Goal: Task Accomplishment & Management: Use online tool/utility

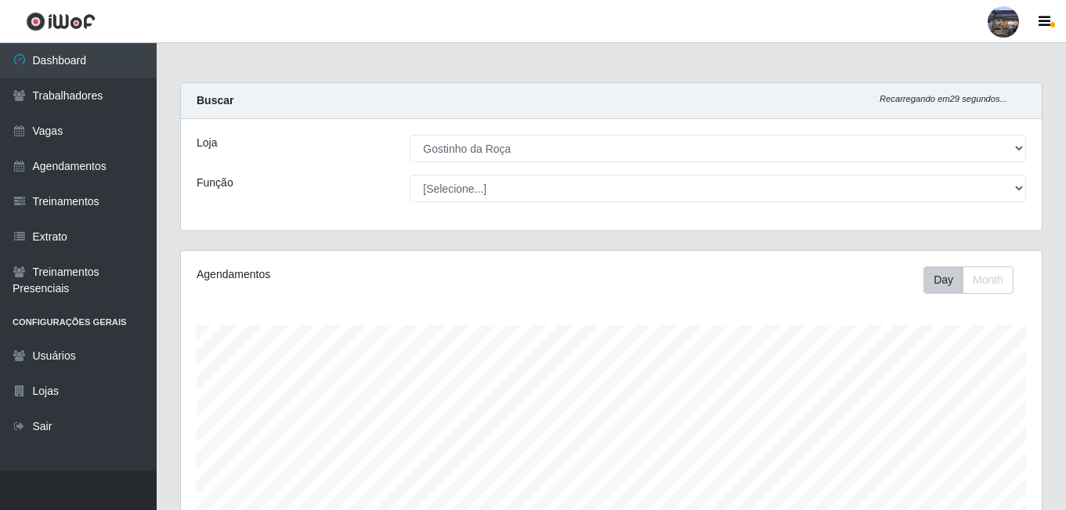
select select "303"
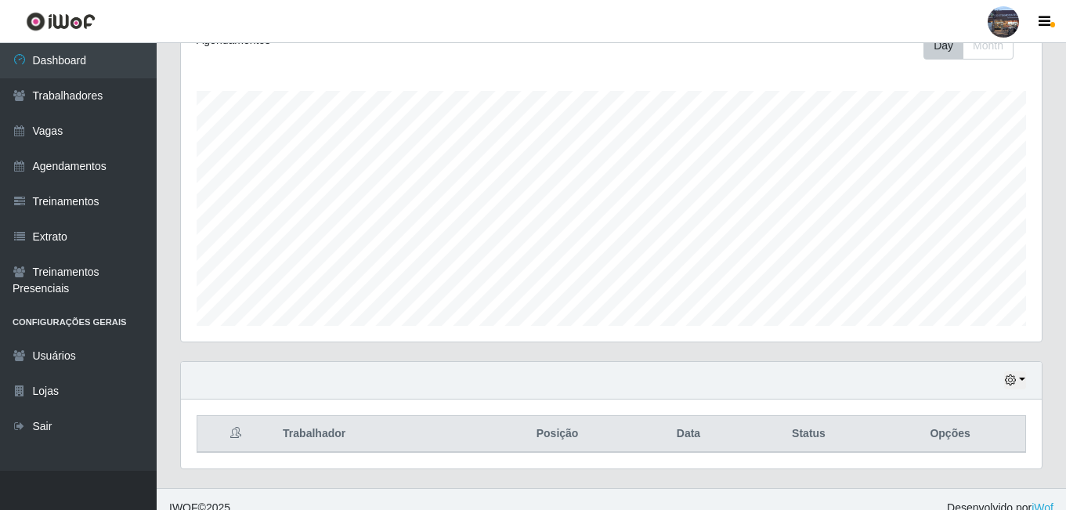
scroll to position [251, 0]
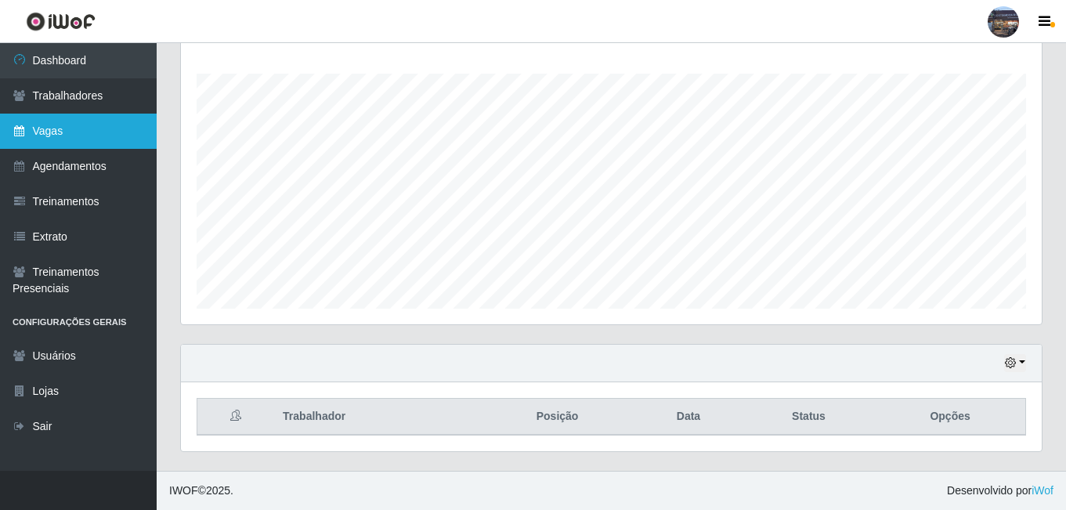
click at [103, 128] on link "Vagas" at bounding box center [78, 131] width 157 height 35
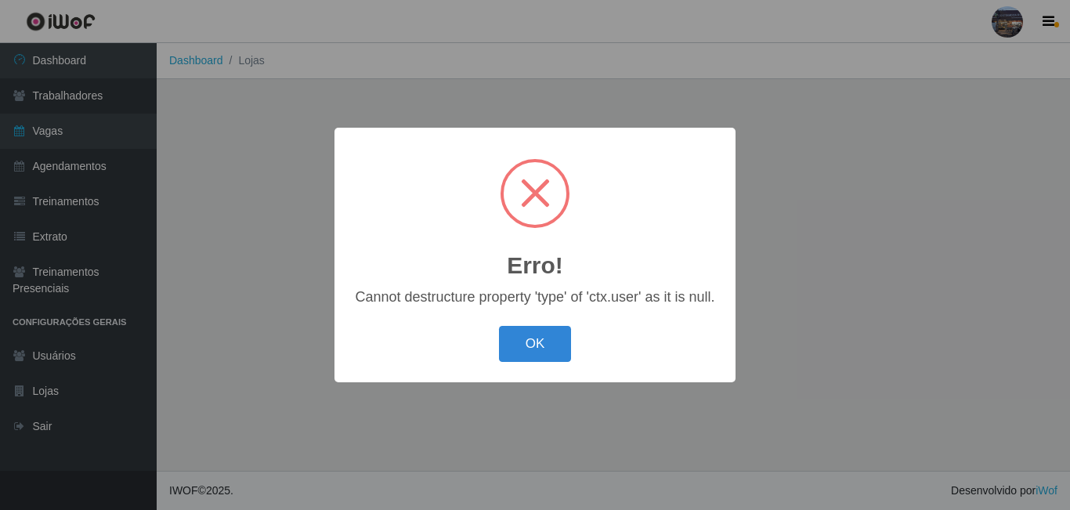
drag, startPoint x: 556, startPoint y: 342, endPoint x: 489, endPoint y: 160, distance: 193.8
click at [554, 341] on button "OK" at bounding box center [535, 344] width 73 height 37
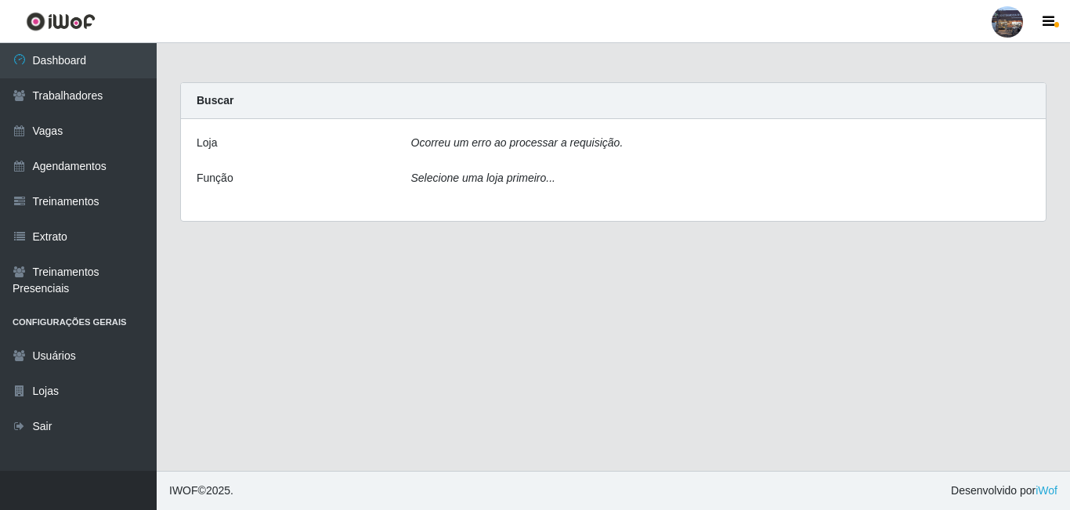
click at [486, 180] on icon "Selecione uma loja primeiro..." at bounding box center [483, 178] width 144 height 13
click at [492, 145] on icon "Ocorreu um erro ao processar a requisição." at bounding box center [517, 142] width 212 height 13
click at [553, 142] on icon "Ocorreu um erro ao processar a requisição." at bounding box center [517, 142] width 212 height 13
